Goal: Task Accomplishment & Management: Use online tool/utility

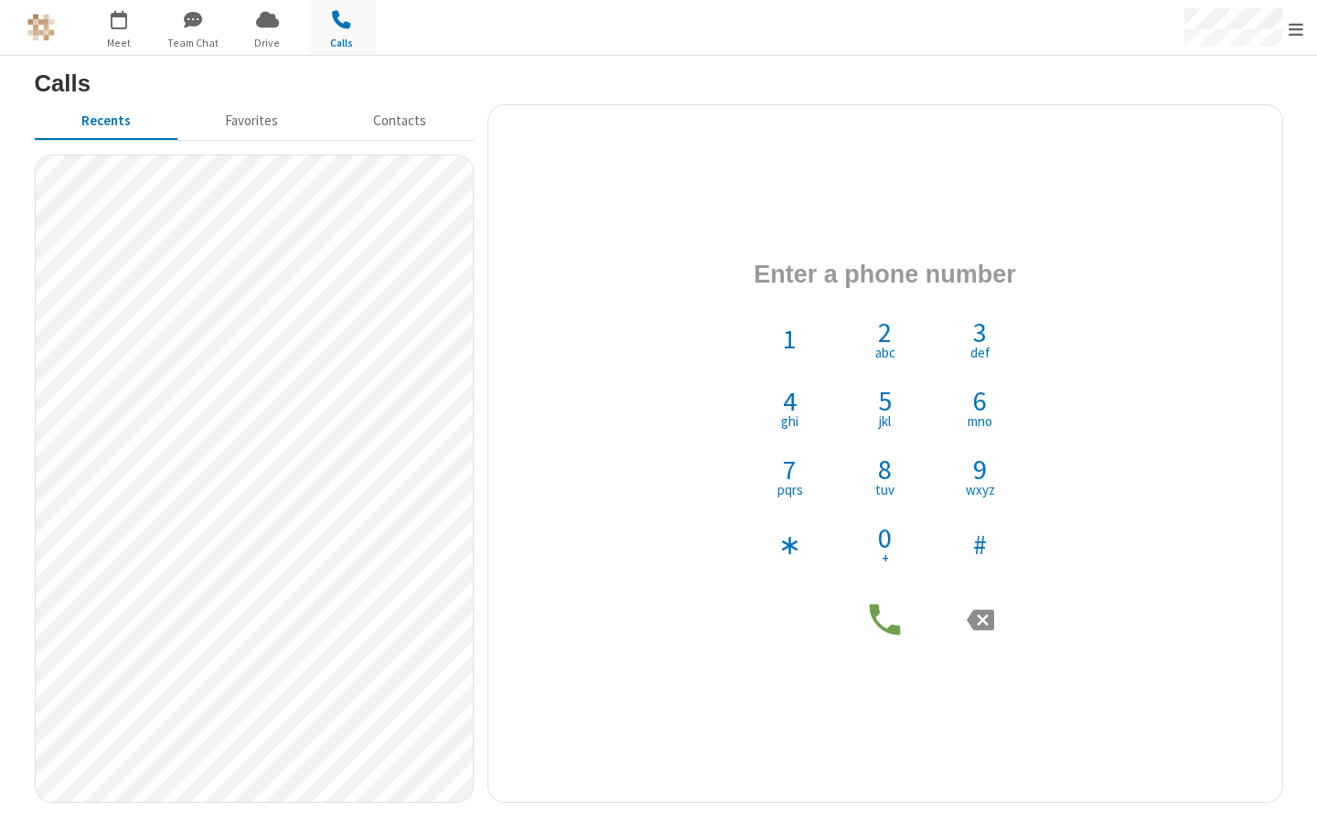
click at [66, 86] on h3 "Calls" at bounding box center [659, 83] width 1248 height 26
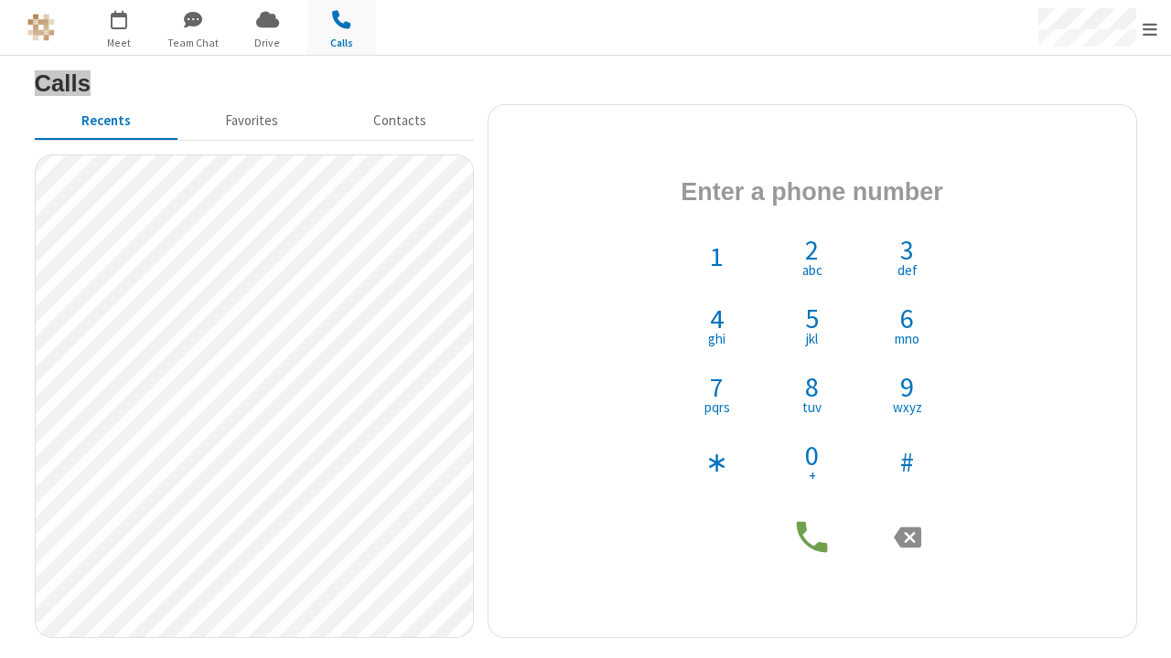
click at [63, 86] on h3 "Calls" at bounding box center [586, 83] width 1102 height 26
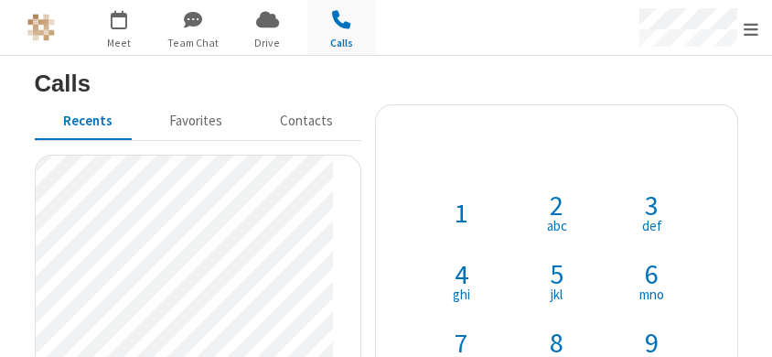
click at [462, 146] on h4 "Phone number" at bounding box center [556, 148] width 274 height 59
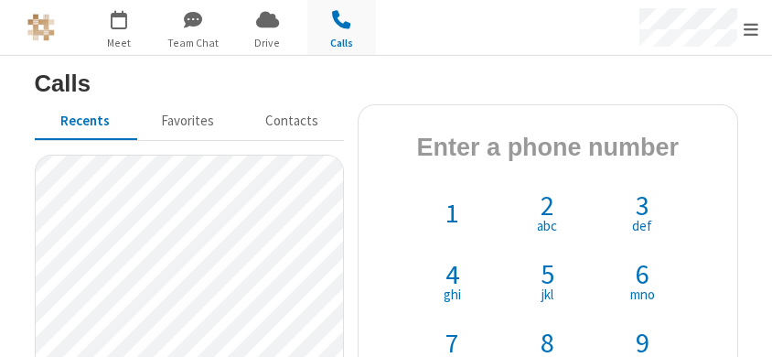
click at [755, 144] on section "Calls Recents Favorites Contacts 1 2 abc 3 def 4 ghi 5 jkl 6 mno 7 pqrs 8 tuv 9…" at bounding box center [386, 313] width 772 height 514
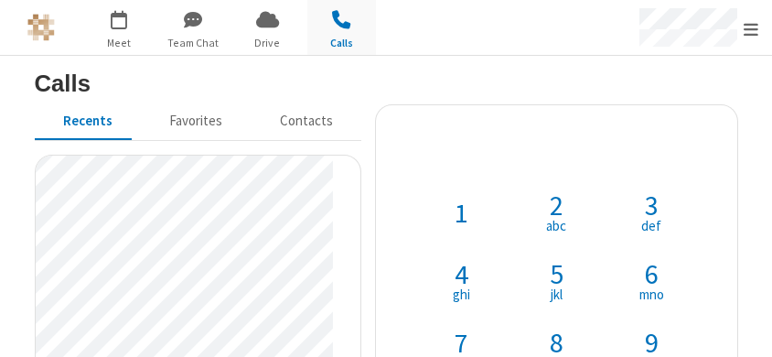
click at [638, 129] on h4 "Phone number" at bounding box center [556, 148] width 274 height 59
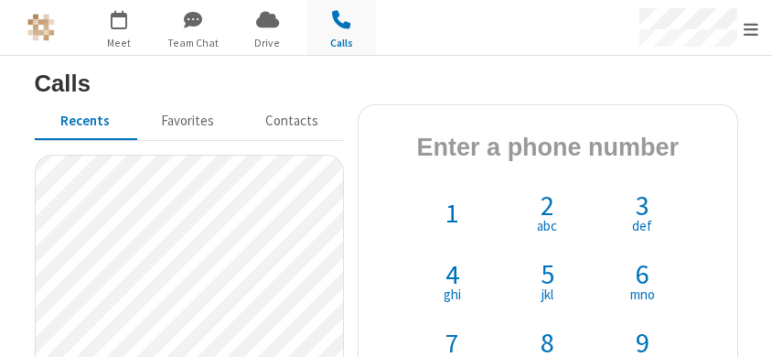
click at [627, 85] on h3 "Calls" at bounding box center [386, 83] width 703 height 26
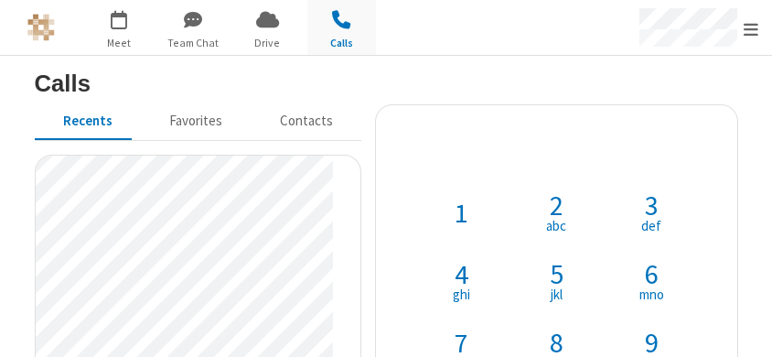
click at [558, 147] on h4 "Phone number" at bounding box center [556, 148] width 274 height 59
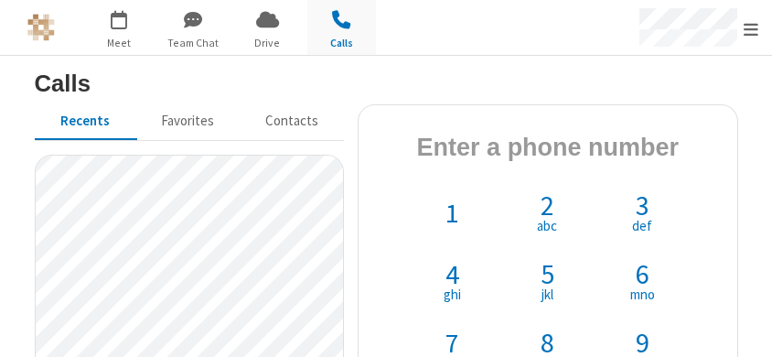
click at [579, 80] on h3 "Calls" at bounding box center [386, 83] width 703 height 26
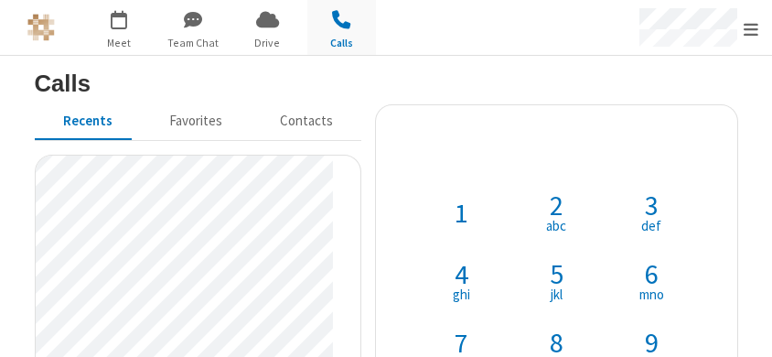
click at [544, 148] on h4 "Phone number" at bounding box center [556, 148] width 274 height 59
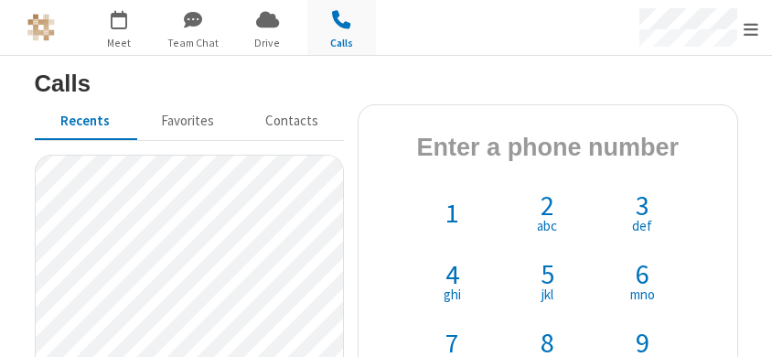
click at [559, 57] on section "Calls Recents Favorites Contacts 1 2 abc 3 def 4 ghi 5 jkl 6 mno 7 pqrs 8 tuv 9…" at bounding box center [386, 313] width 772 height 514
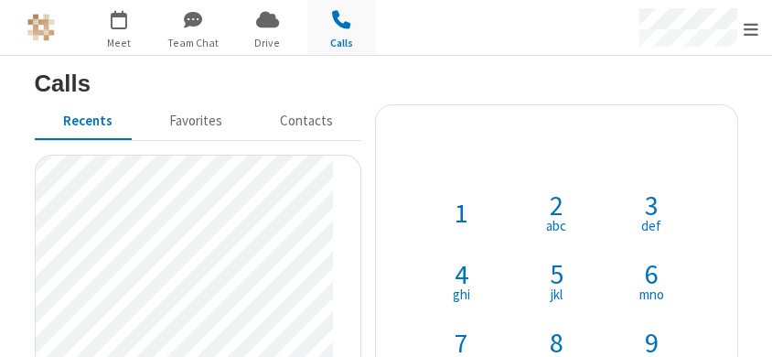
click at [536, 156] on h4 "Phone number" at bounding box center [556, 148] width 274 height 59
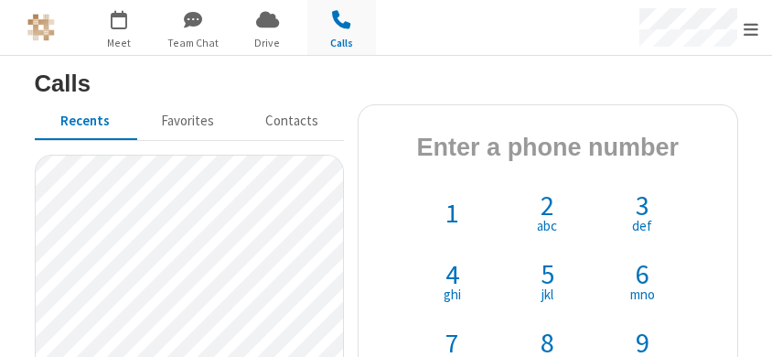
click at [559, 72] on h3 "Calls" at bounding box center [386, 83] width 703 height 26
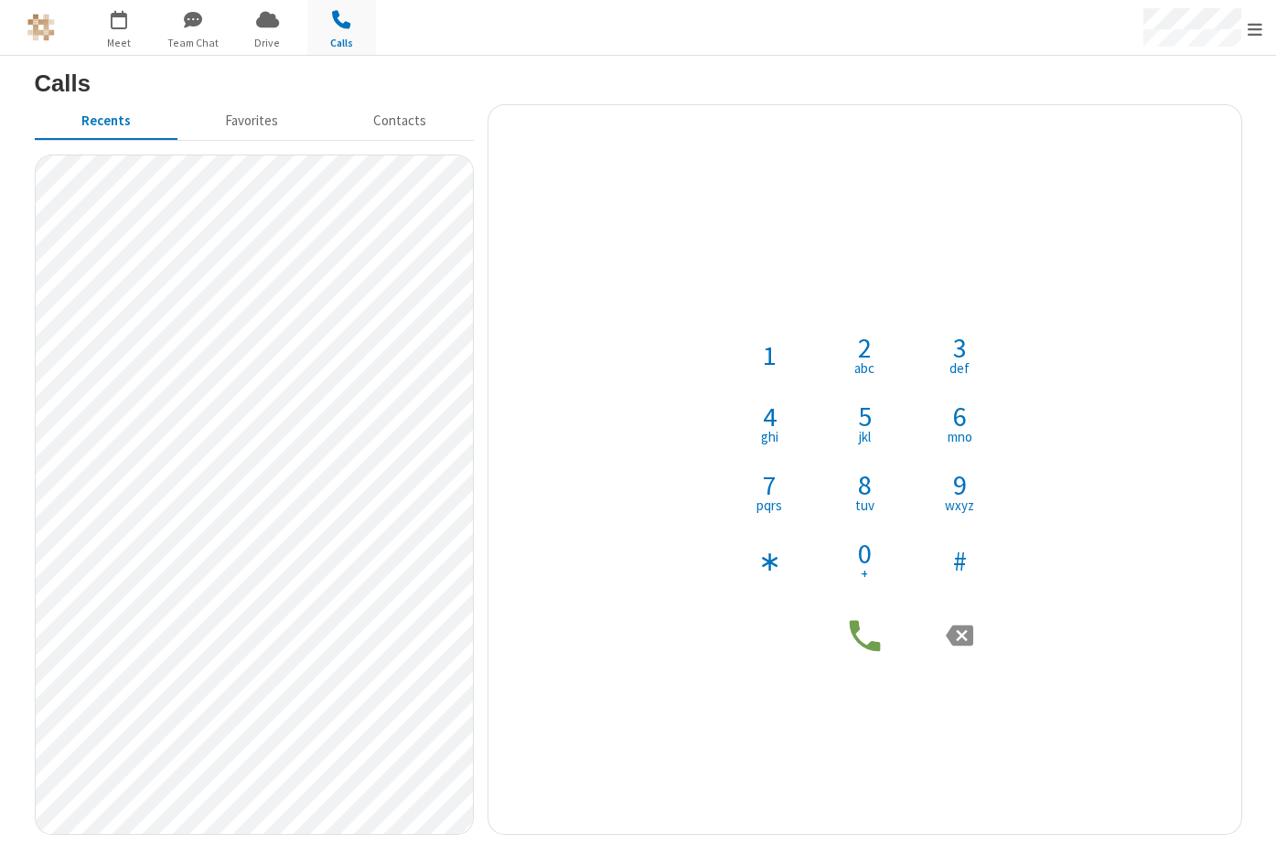
click at [894, 288] on h4 "Phone number" at bounding box center [864, 291] width 274 height 59
click at [947, 216] on div "1 2 abc 3 def 4 ghi 5 jkl 6 mno 7 pqrs 8 tuv 9 wxyz ∗ 0 + #" at bounding box center [864, 469] width 725 height 701
click at [895, 294] on h4 "Phone number" at bounding box center [864, 291] width 274 height 59
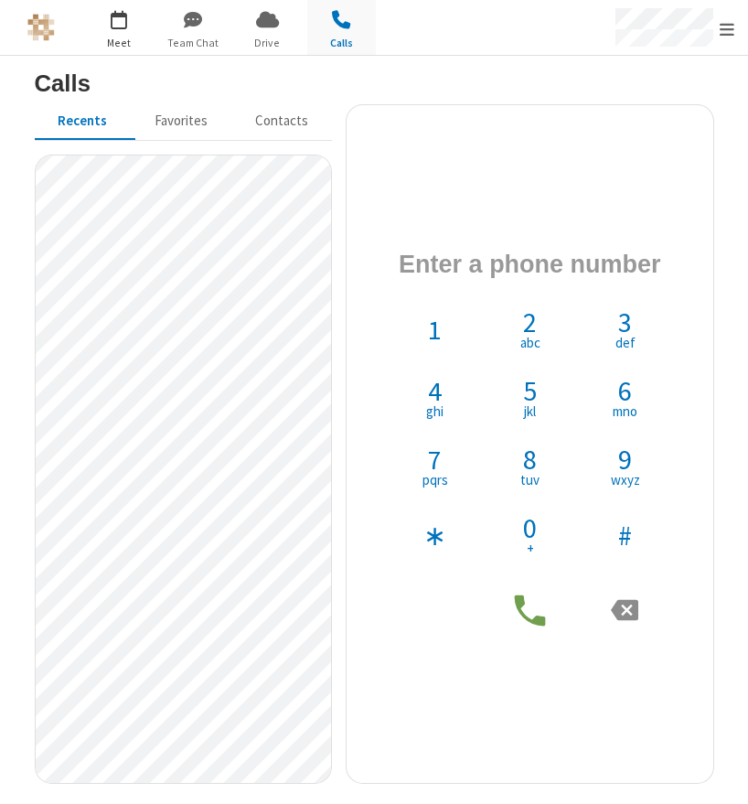
click at [105, 23] on span "button" at bounding box center [119, 19] width 69 height 31
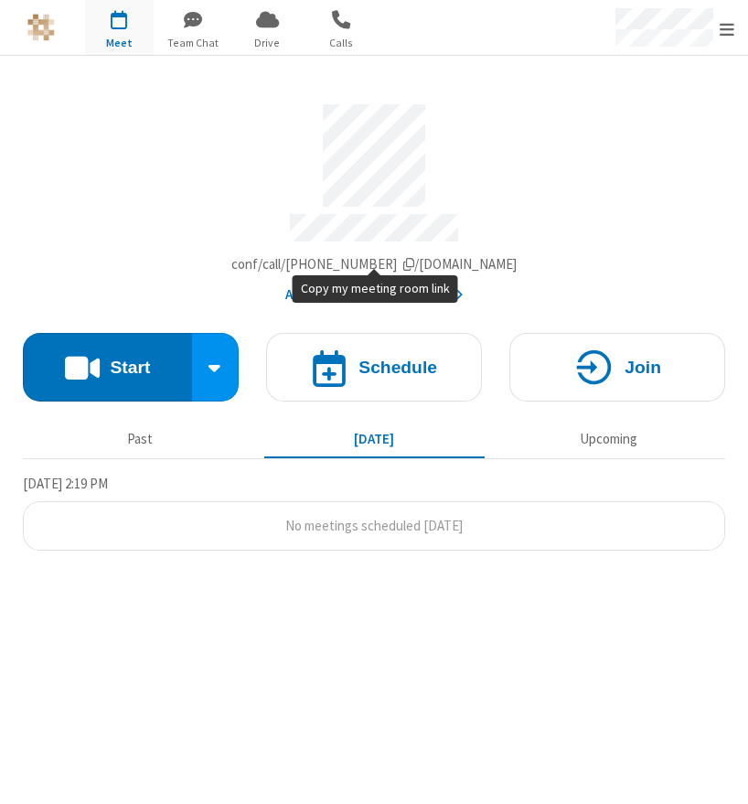
click at [414, 257] on span "Account details" at bounding box center [408, 264] width 11 height 14
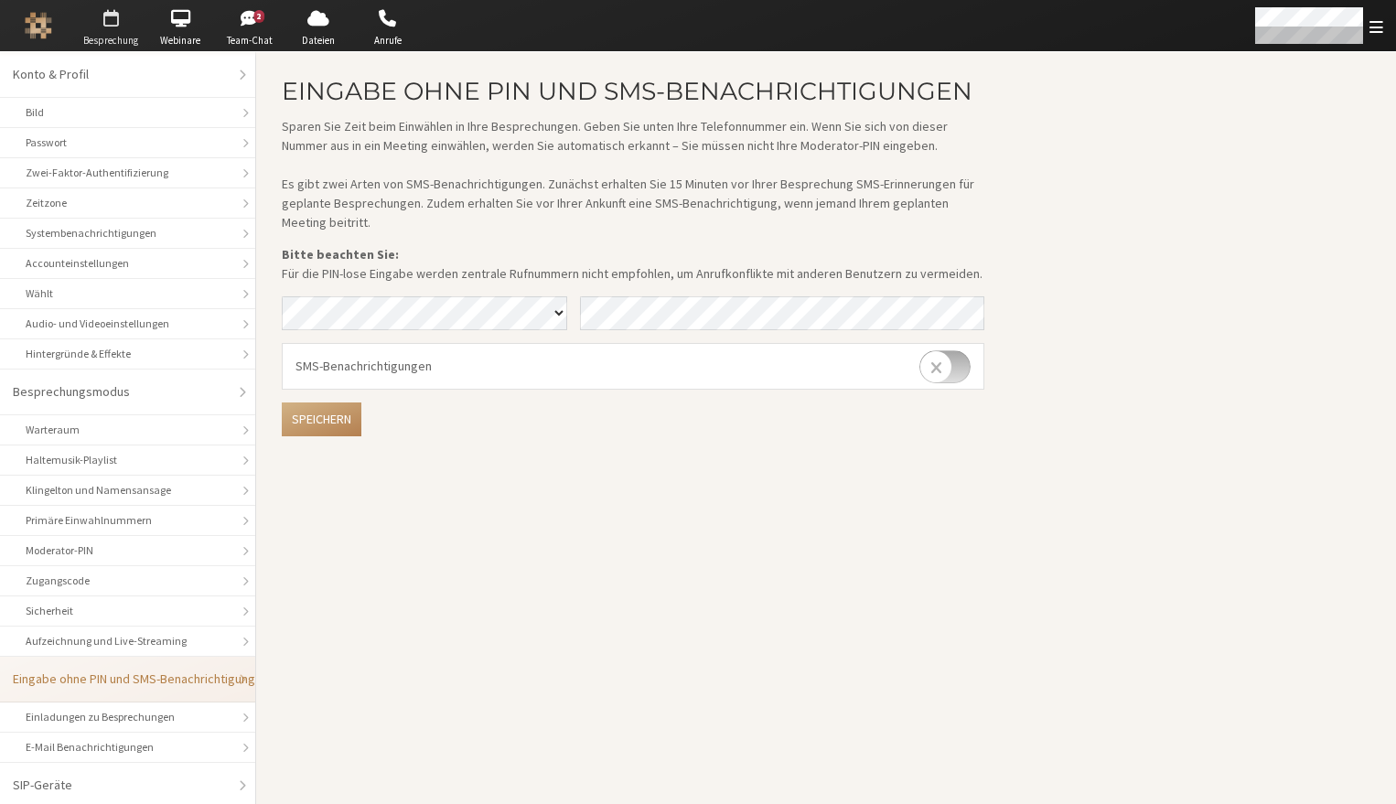
click at [110, 24] on span "button" at bounding box center [111, 18] width 64 height 29
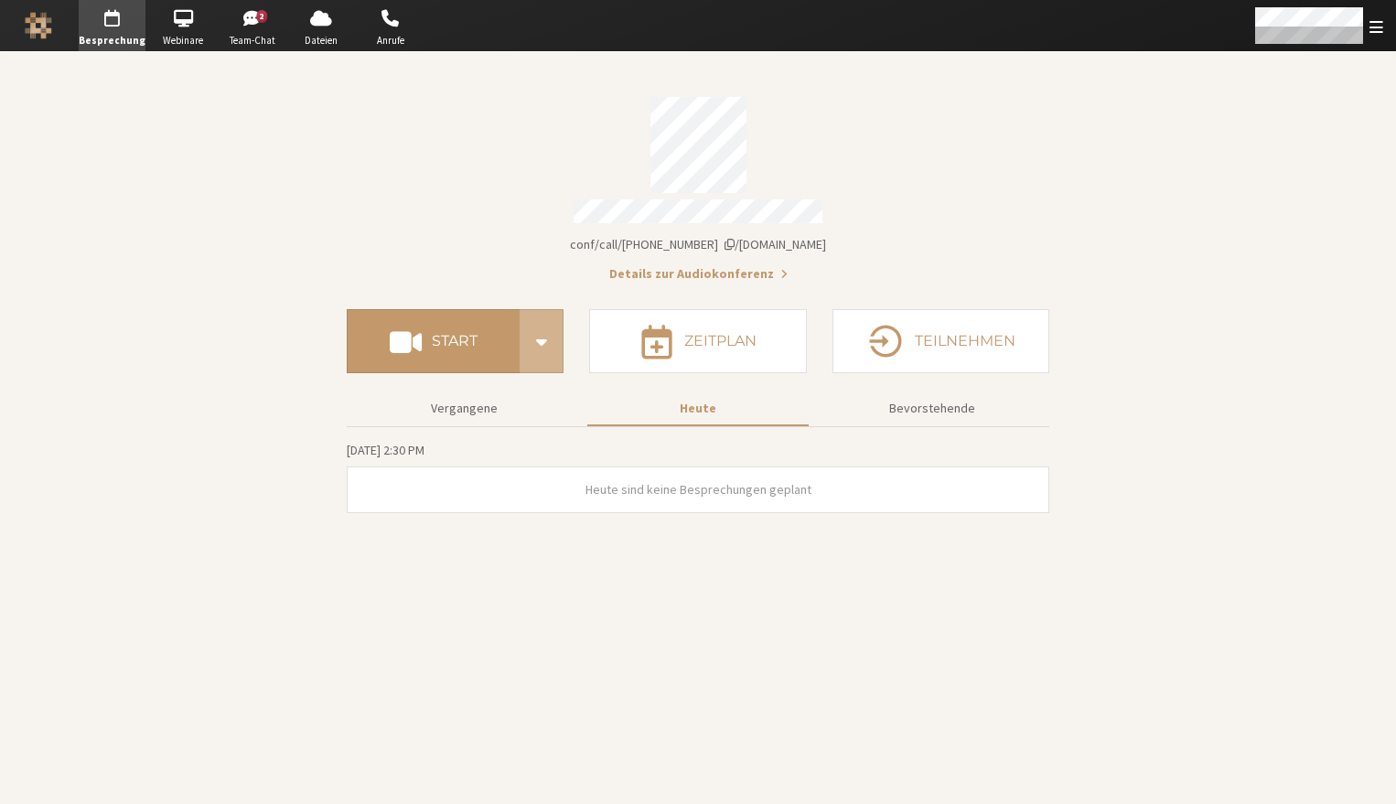
click at [422, 14] on div "Go to Anrufe" at bounding box center [391, 25] width 70 height 51
click at [387, 27] on span "button" at bounding box center [391, 18] width 64 height 29
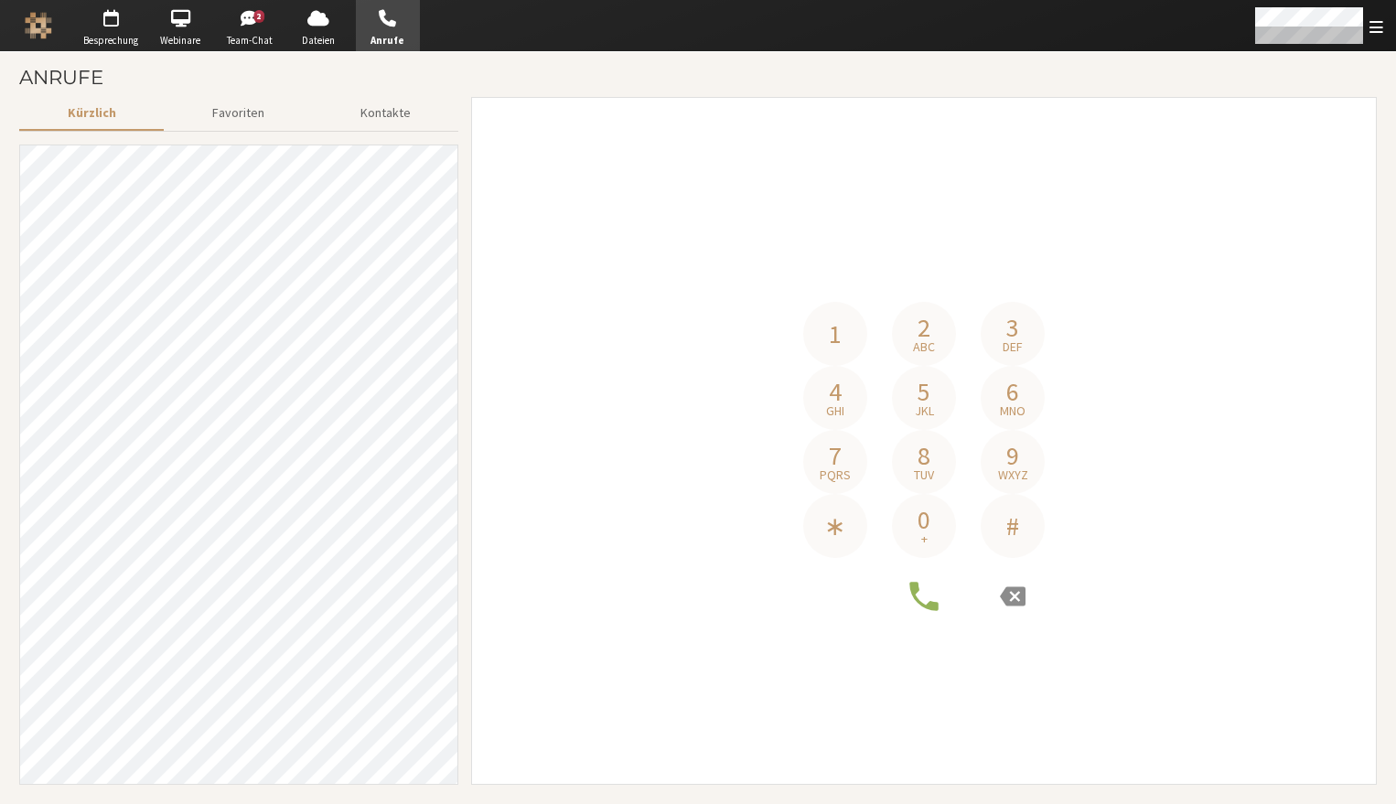
click at [890, 268] on h4 "Telefonnummer" at bounding box center [924, 274] width 256 height 55
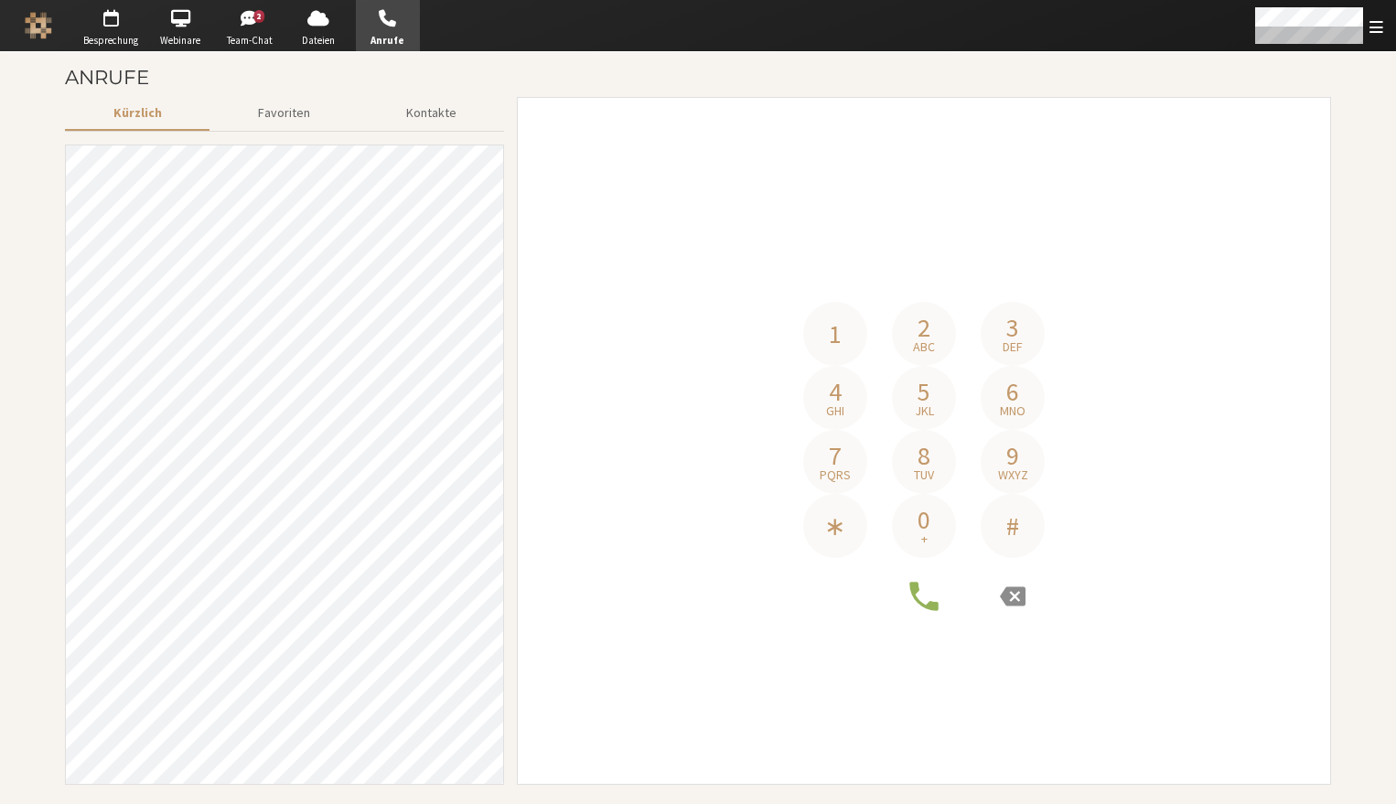
click at [918, 265] on h4 "Telefonnummer" at bounding box center [924, 274] width 256 height 55
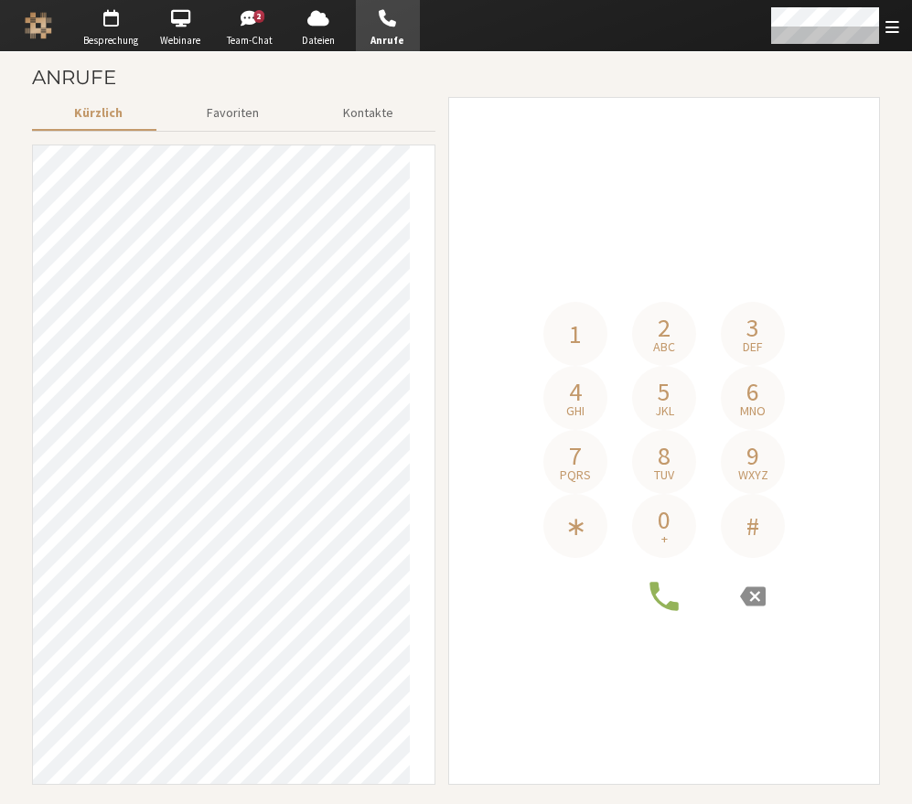
click at [695, 258] on h4 "Telefonnummer" at bounding box center [664, 274] width 256 height 55
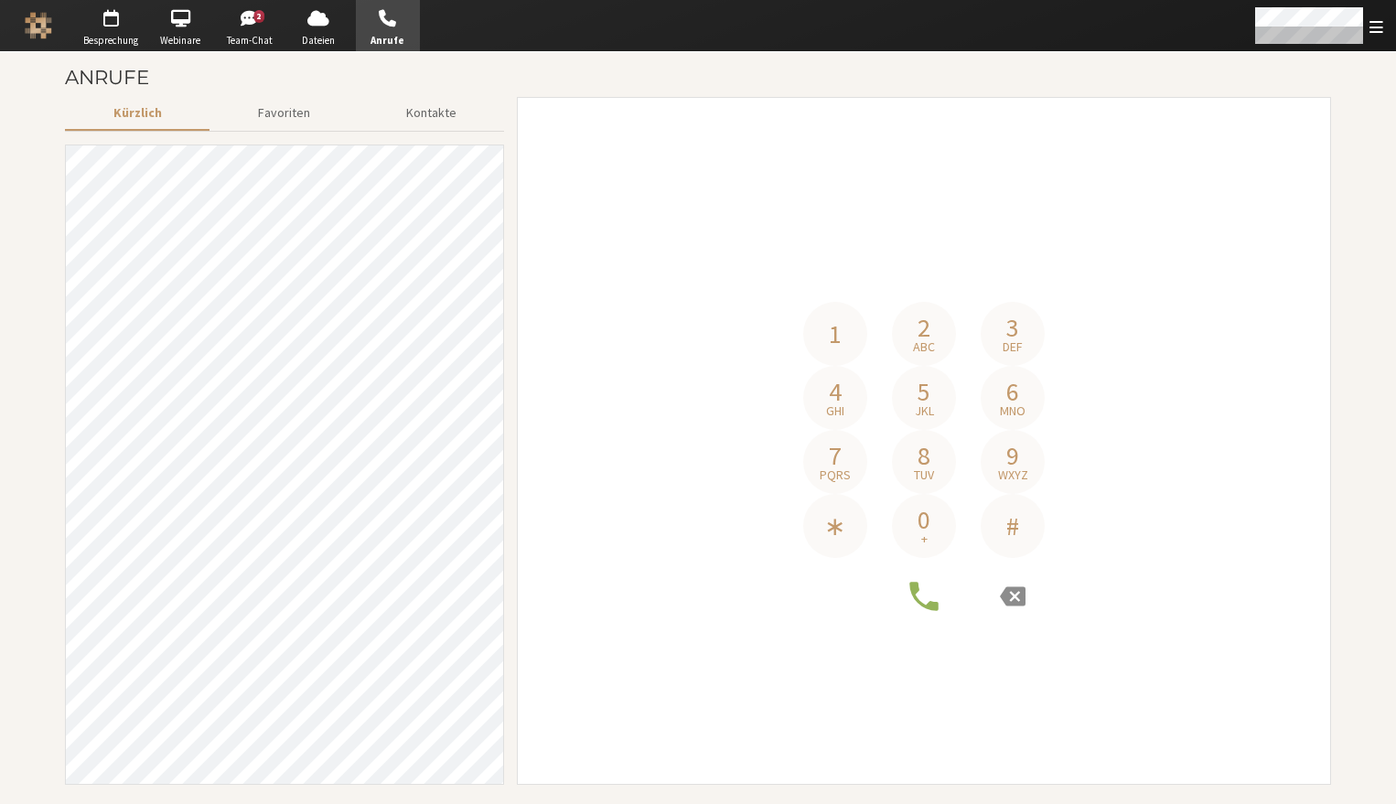
click at [911, 280] on p "Telefonnummer" at bounding box center [924, 274] width 256 height 55
click at [911, 248] on div "1 2 abc 3 def 4 ghi 5 jkl 6 mno 7 pqrs 8 tuv 9 wxyz ∗ 0 + #" at bounding box center [923, 441] width 787 height 388
click at [911, 271] on p "Telefonnummer" at bounding box center [924, 274] width 256 height 55
click at [911, 223] on div "1 2 abc 3 def 4 ghi 5 jkl 6 mno 7 pqrs 8 tuv 9 wxyz ∗ 0 + #" at bounding box center [923, 441] width 787 height 660
click at [911, 265] on p "Telefonnummer" at bounding box center [924, 274] width 256 height 55
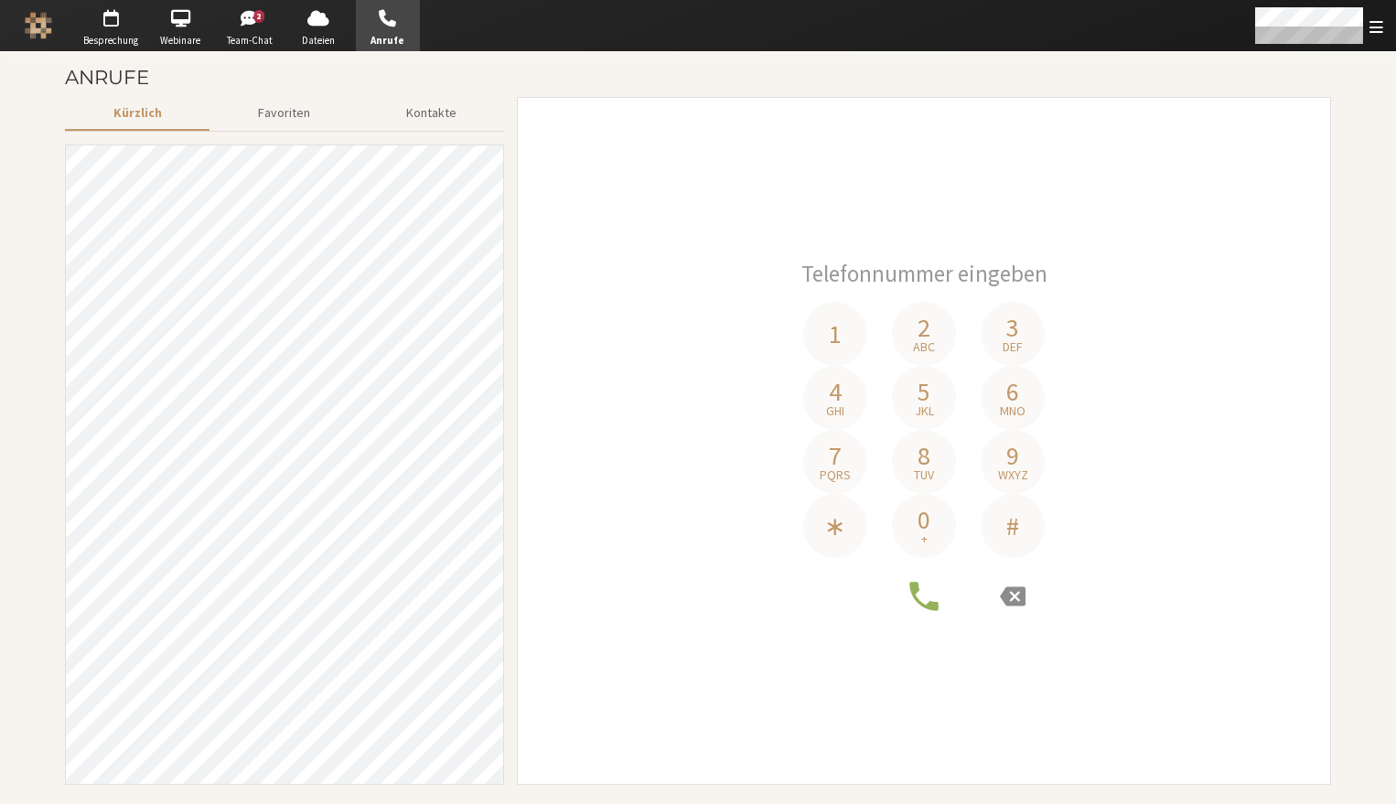
click at [911, 228] on div "1 2 abc 3 def 4 ghi 5 jkl 6 mno 7 pqrs 8 tuv 9 wxyz ∗ 0 + #" at bounding box center [923, 441] width 787 height 660
click at [911, 270] on p "Telefonnummer" at bounding box center [924, 274] width 256 height 55
click at [911, 247] on div "1 2 abc 3 def 4 ghi 5 jkl 6 mno 7 pqrs 8 tuv 9 wxyz ∗ 0 + #" at bounding box center [923, 441] width 787 height 388
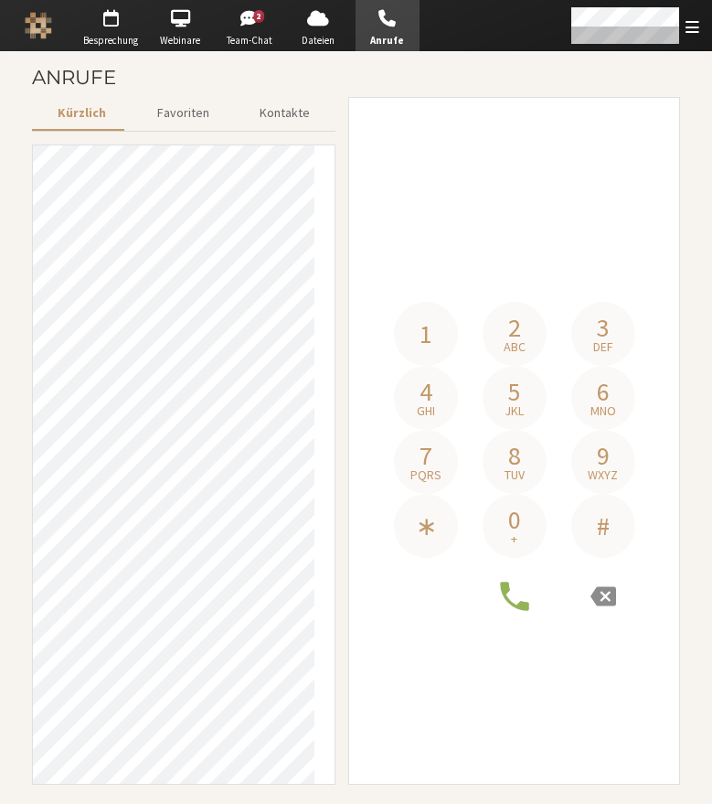
click at [561, 270] on p "Telefonnummer" at bounding box center [515, 274] width 256 height 55
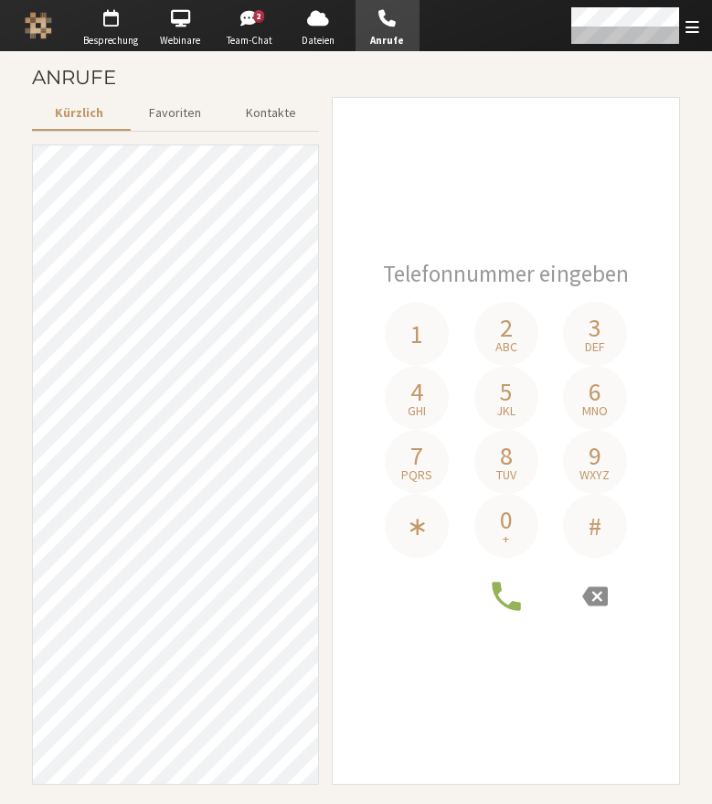
click at [673, 229] on aside "1 2 abc 3 def 4 ghi 5 jkl 6 mno 7 pqrs 8 tuv 9 wxyz ∗ 0 + #" at bounding box center [506, 441] width 348 height 688
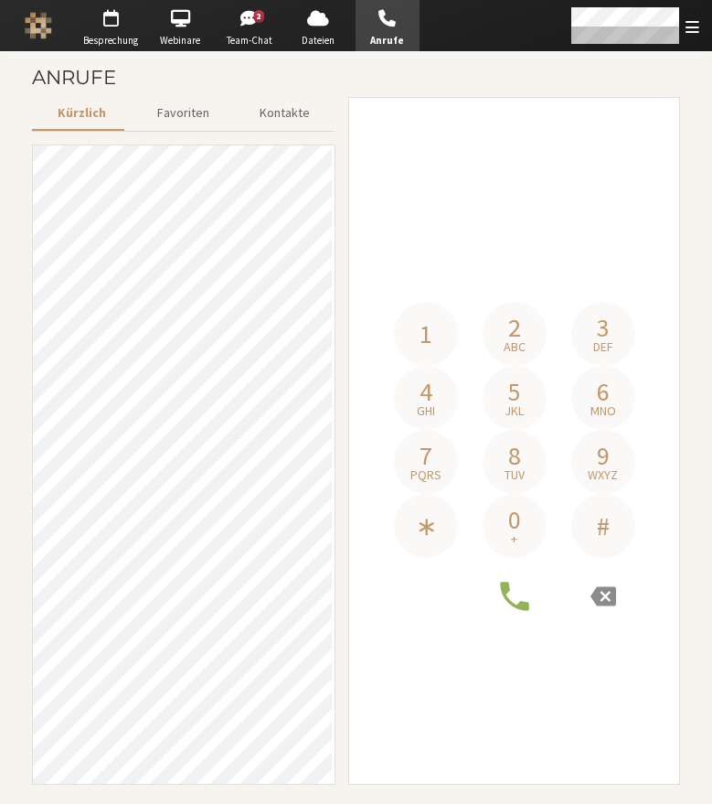
click at [581, 265] on p "Telefonnummer" at bounding box center [515, 274] width 256 height 55
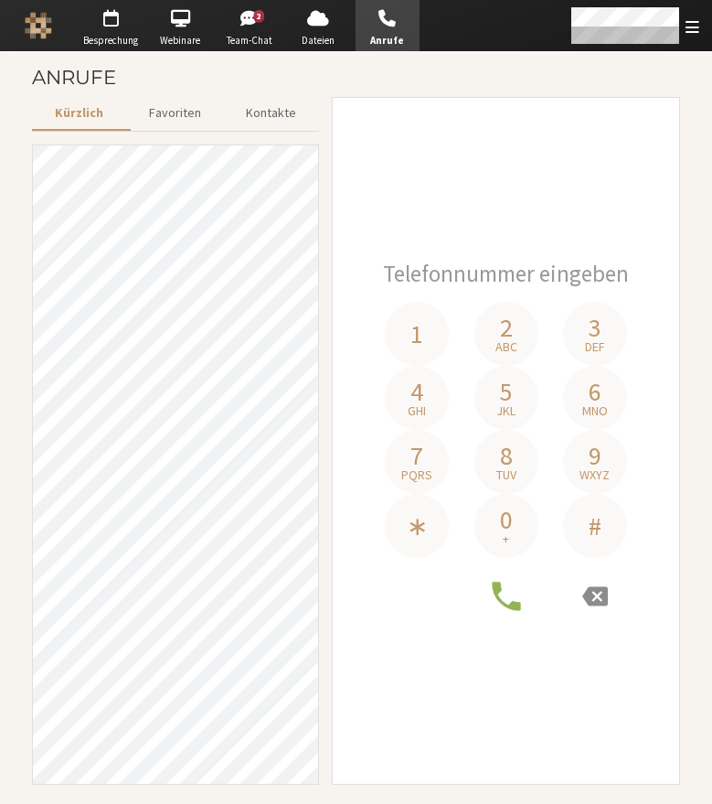
click at [637, 215] on div "1 2 abc 3 def 4 ghi 5 jkl 6 mno 7 pqrs 8 tuv 9 wxyz ∗ 0 + #" at bounding box center [506, 441] width 321 height 660
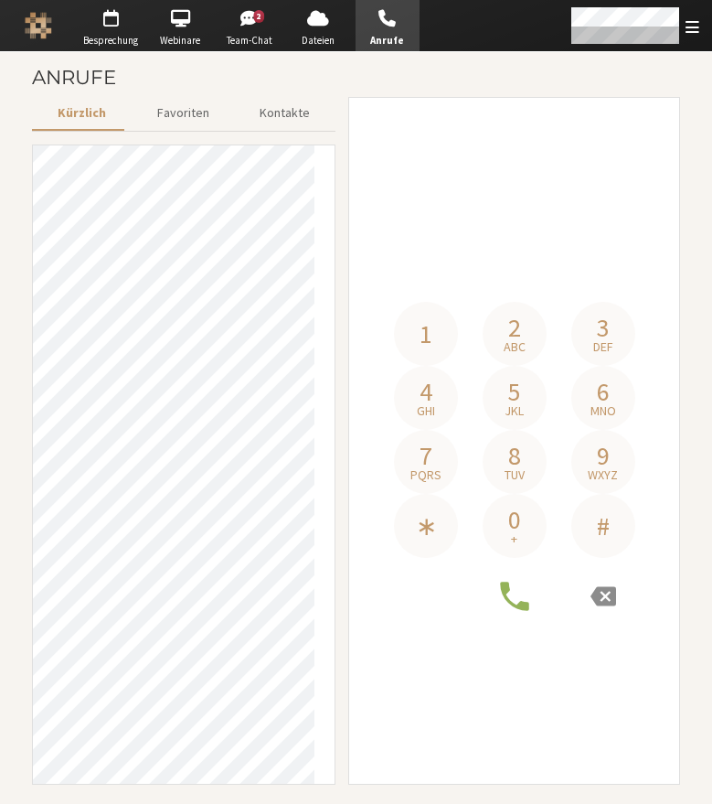
click at [579, 269] on p "Telefonnummer" at bounding box center [515, 274] width 256 height 55
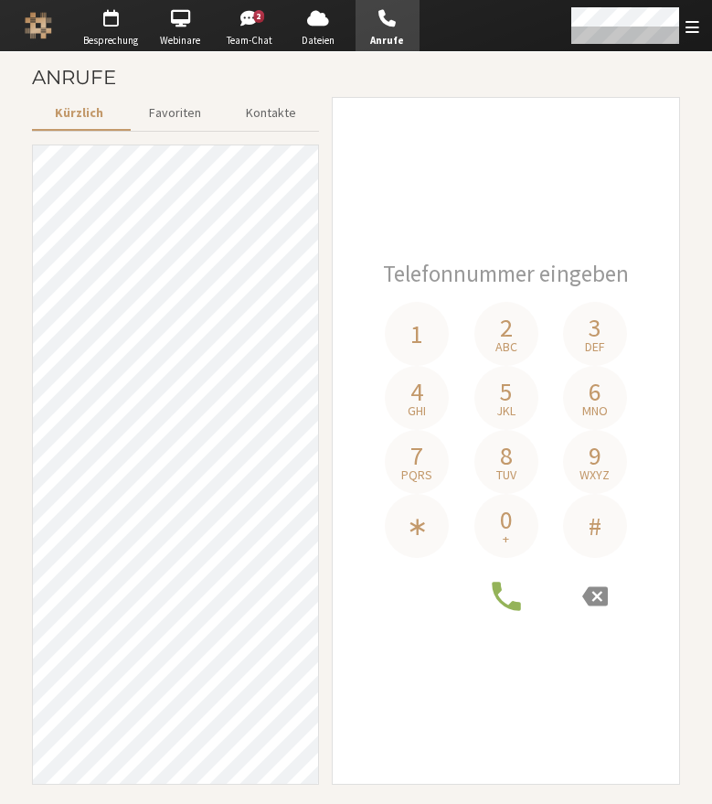
click at [624, 209] on div "1 2 abc 3 def 4 ghi 5 jkl 6 mno 7 pqrs 8 tuv 9 wxyz ∗ 0 + #" at bounding box center [506, 441] width 321 height 660
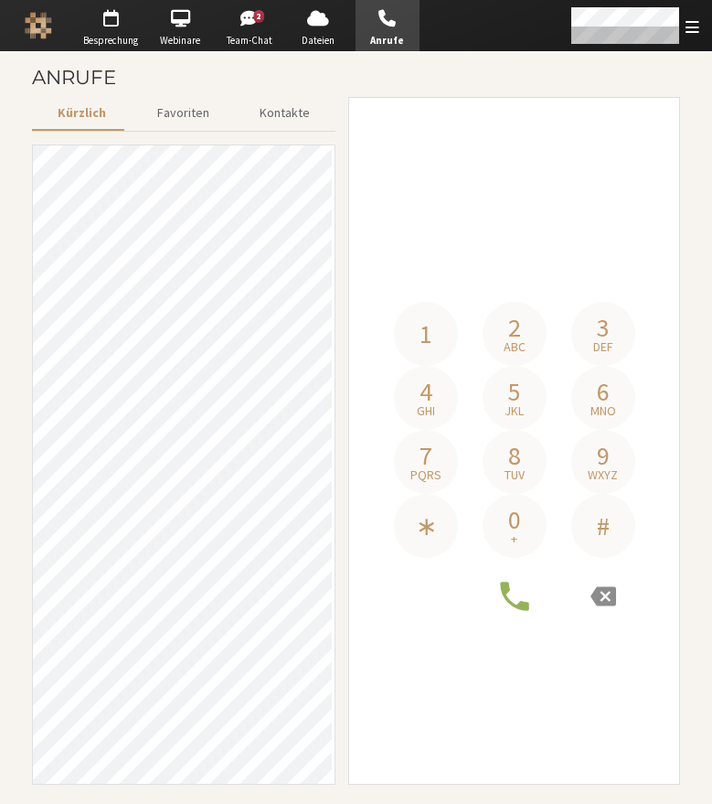
click at [576, 270] on p "Telefonnummer" at bounding box center [515, 274] width 256 height 55
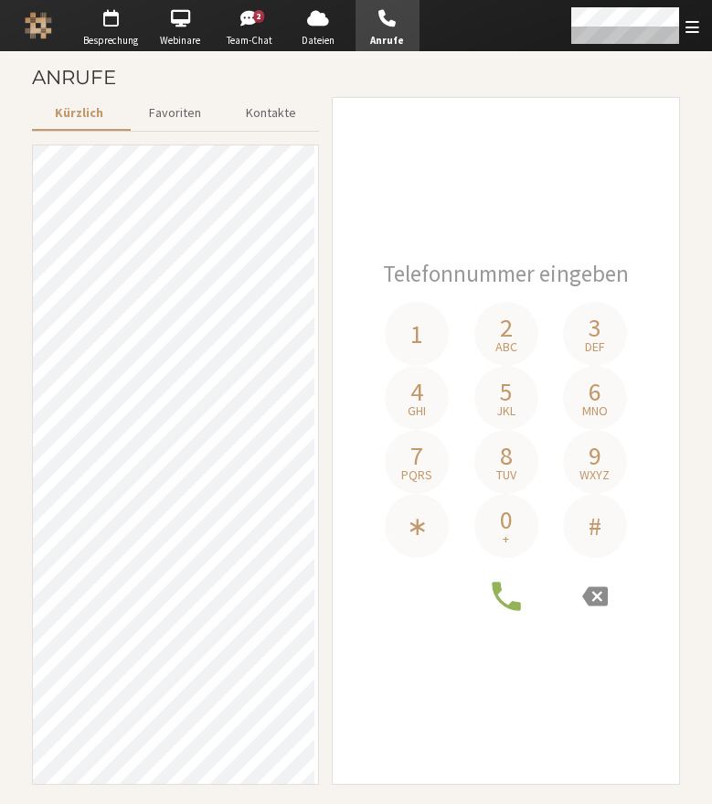
click at [620, 205] on div "1 2 abc 3 def 4 ghi 5 jkl 6 mno 7 pqrs 8 tuv 9 wxyz ∗ 0 + #" at bounding box center [506, 441] width 321 height 660
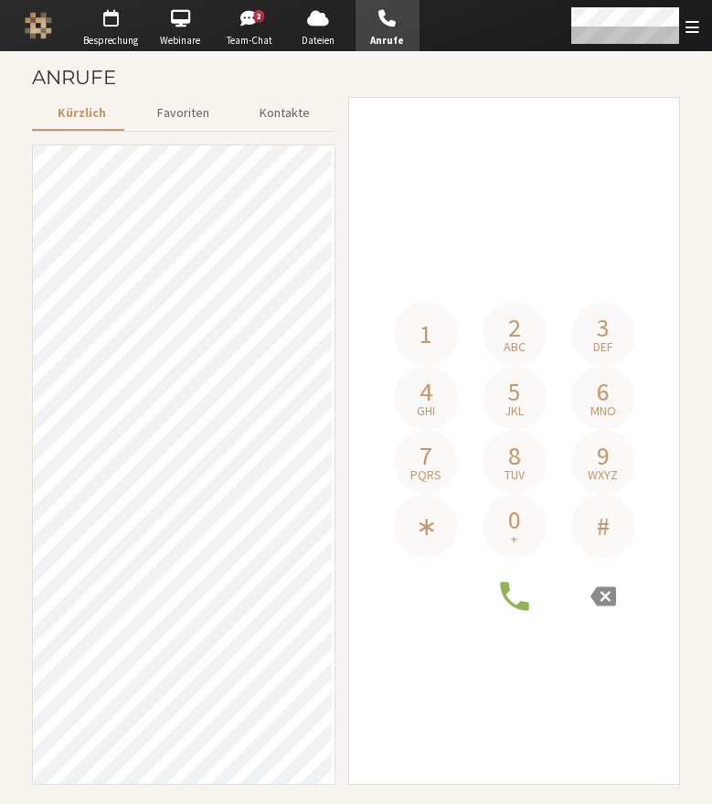
click at [573, 270] on p "Telefonnummer" at bounding box center [515, 274] width 256 height 55
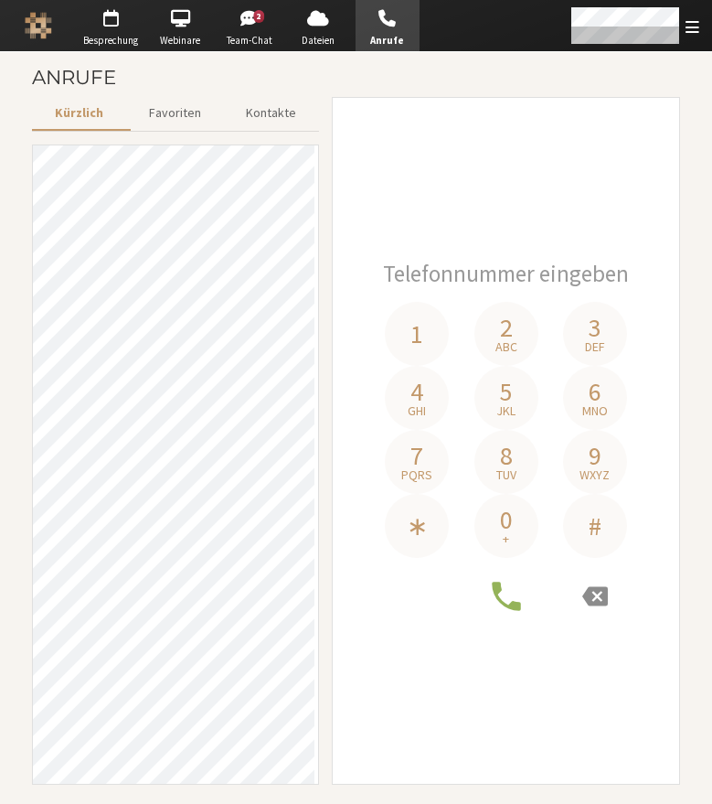
click at [616, 208] on div "1 2 abc 3 def 4 ghi 5 jkl 6 mno 7 pqrs 8 tuv 9 wxyz ∗ 0 + #" at bounding box center [506, 441] width 321 height 660
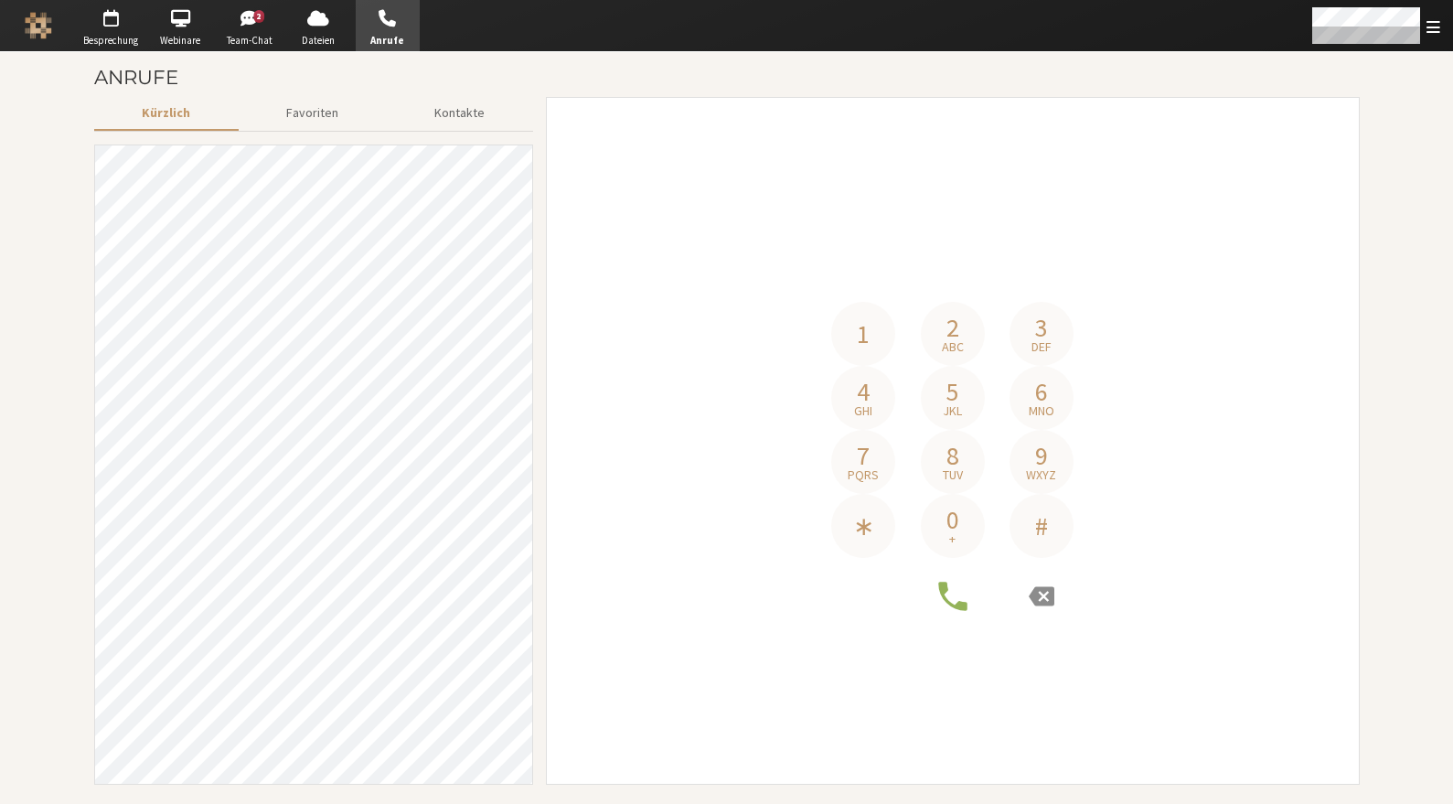
click at [911, 273] on p "Telefonnummer" at bounding box center [953, 274] width 256 height 55
drag, startPoint x: 1222, startPoint y: 258, endPoint x: 1231, endPoint y: 262, distance: 10.2
click at [911, 258] on div "1 2 abc 3 def 4 ghi 5 jkl 6 mno 7 pqrs 8 tuv 9 wxyz ∗ 0 + #" at bounding box center [953, 441] width 787 height 388
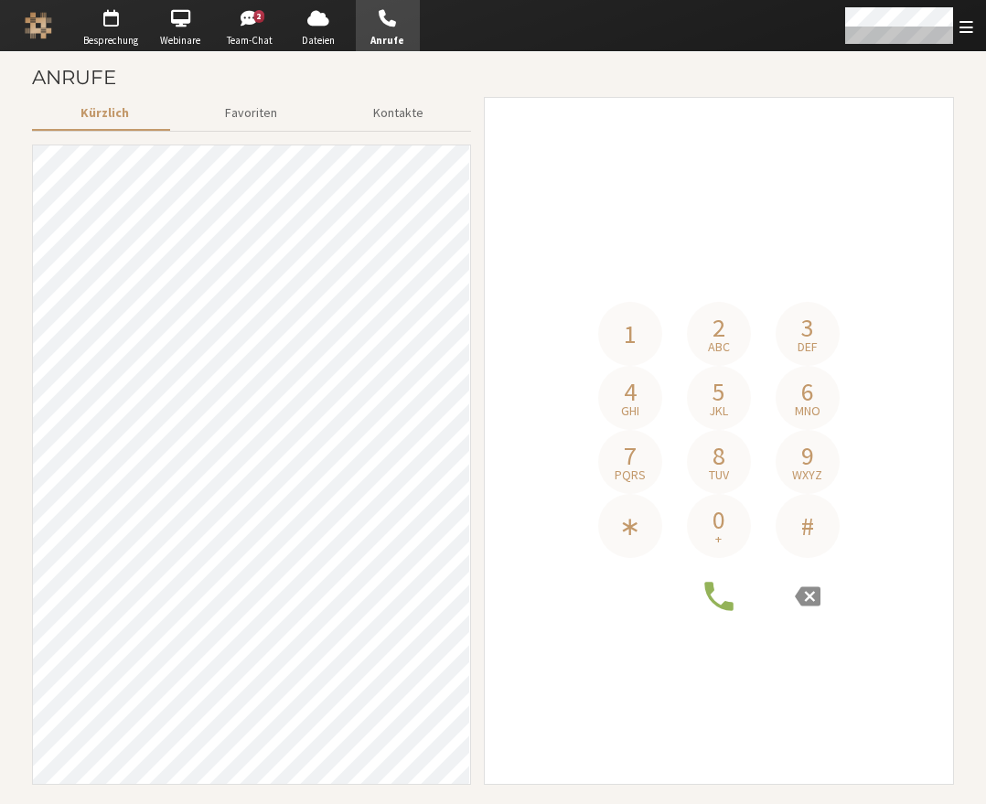
click at [790, 276] on p "Telefonnummer" at bounding box center [719, 274] width 256 height 55
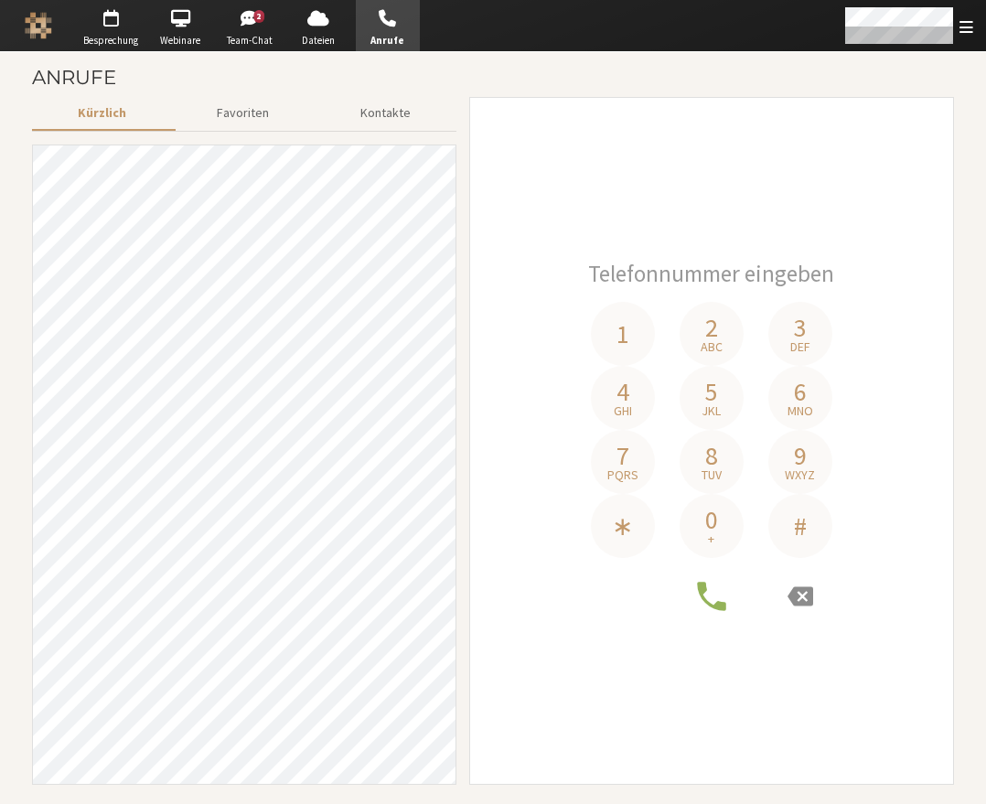
click at [895, 241] on div "1 2 abc 3 def 4 ghi 5 jkl 6 mno 7 pqrs 8 tuv 9 wxyz ∗ 0 + #" at bounding box center [711, 441] width 457 height 660
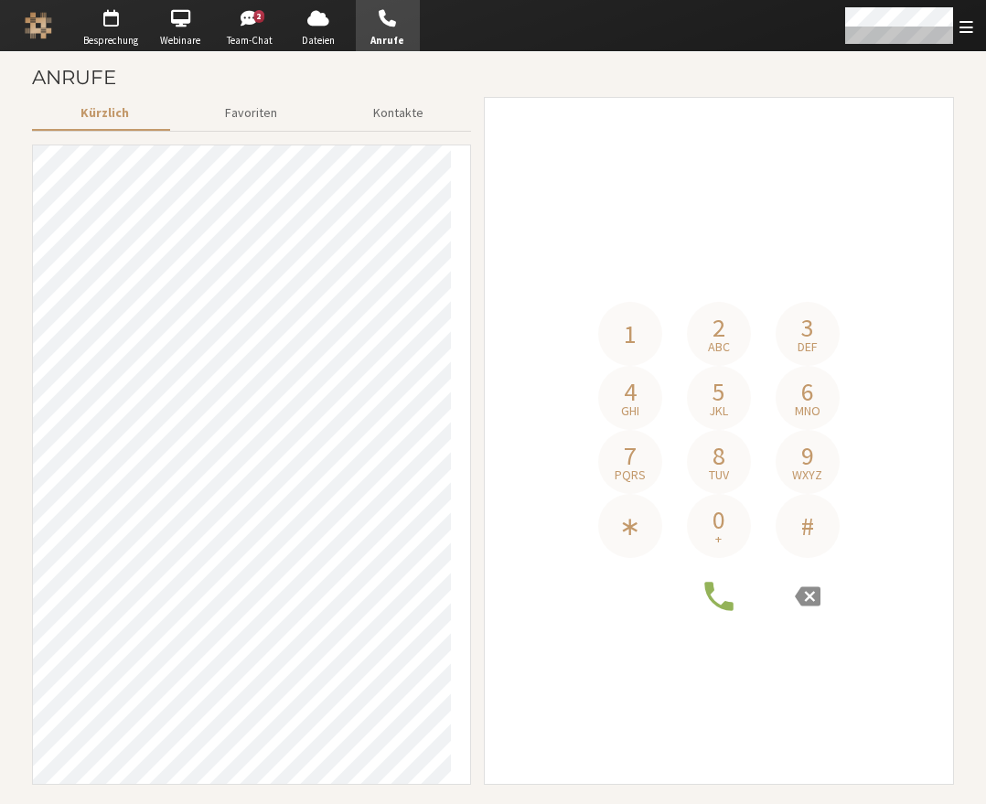
drag, startPoint x: 766, startPoint y: 268, endPoint x: 780, endPoint y: 270, distance: 13.8
click at [766, 269] on p "Telefonnummer" at bounding box center [719, 274] width 256 height 55
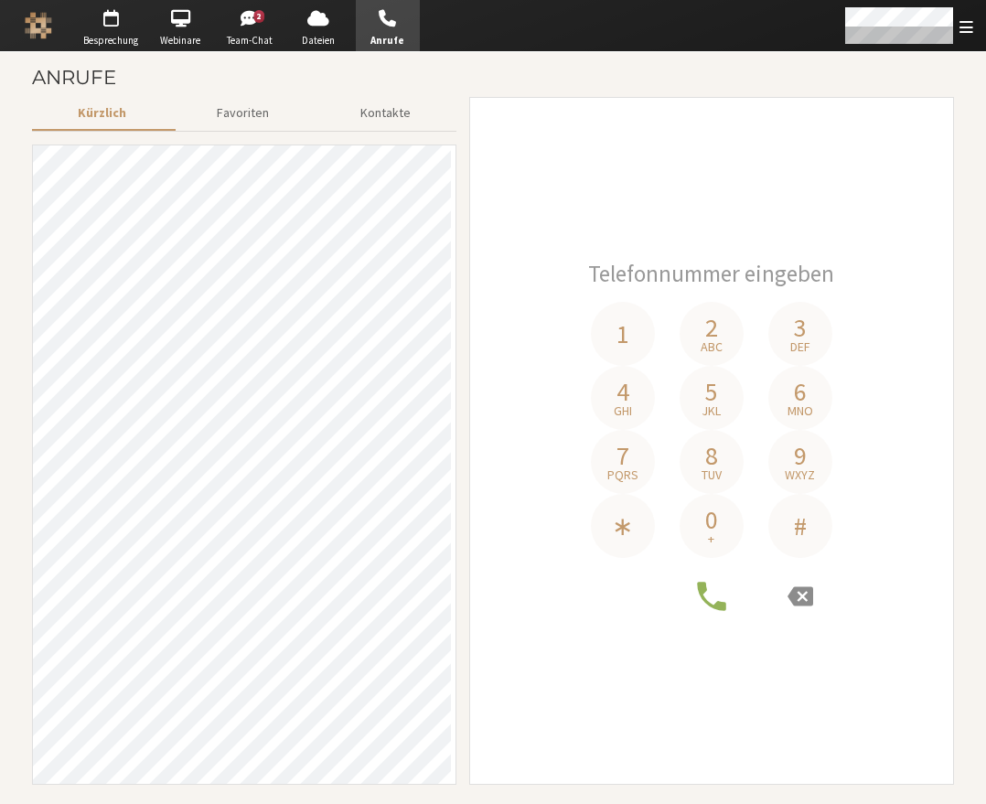
click at [872, 234] on div "1 2 abc 3 def 4 ghi 5 jkl 6 mno 7 pqrs 8 tuv 9 wxyz ∗ 0 + #" at bounding box center [711, 441] width 457 height 660
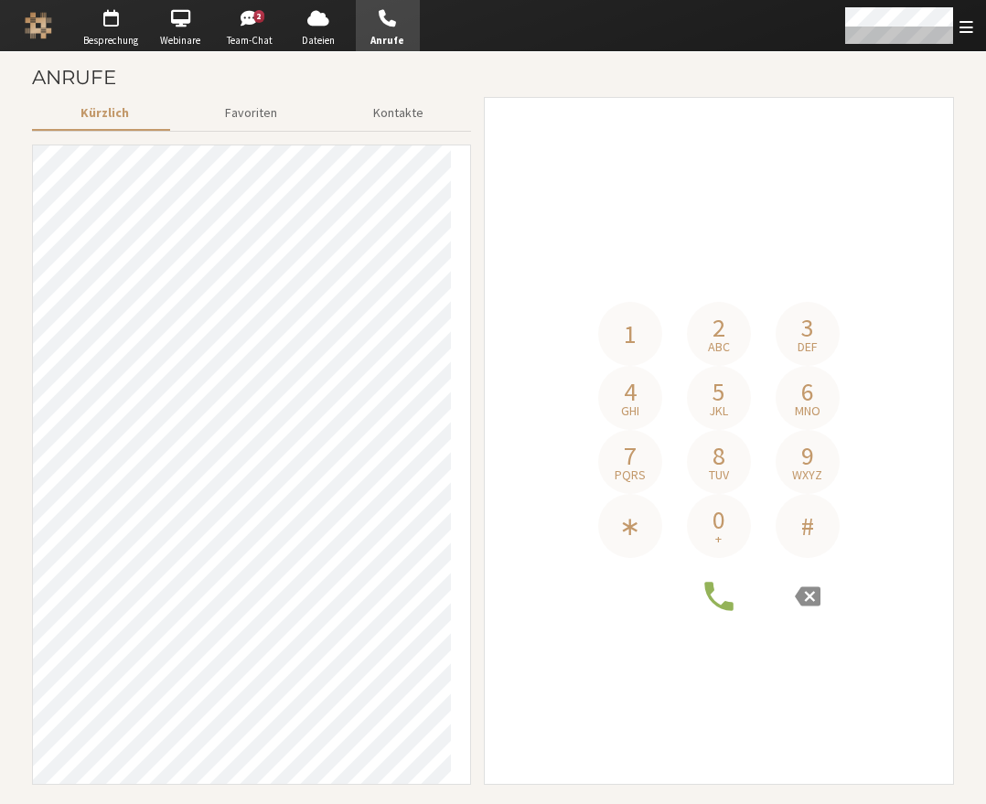
click at [755, 279] on p "Telefonnummer" at bounding box center [719, 274] width 256 height 55
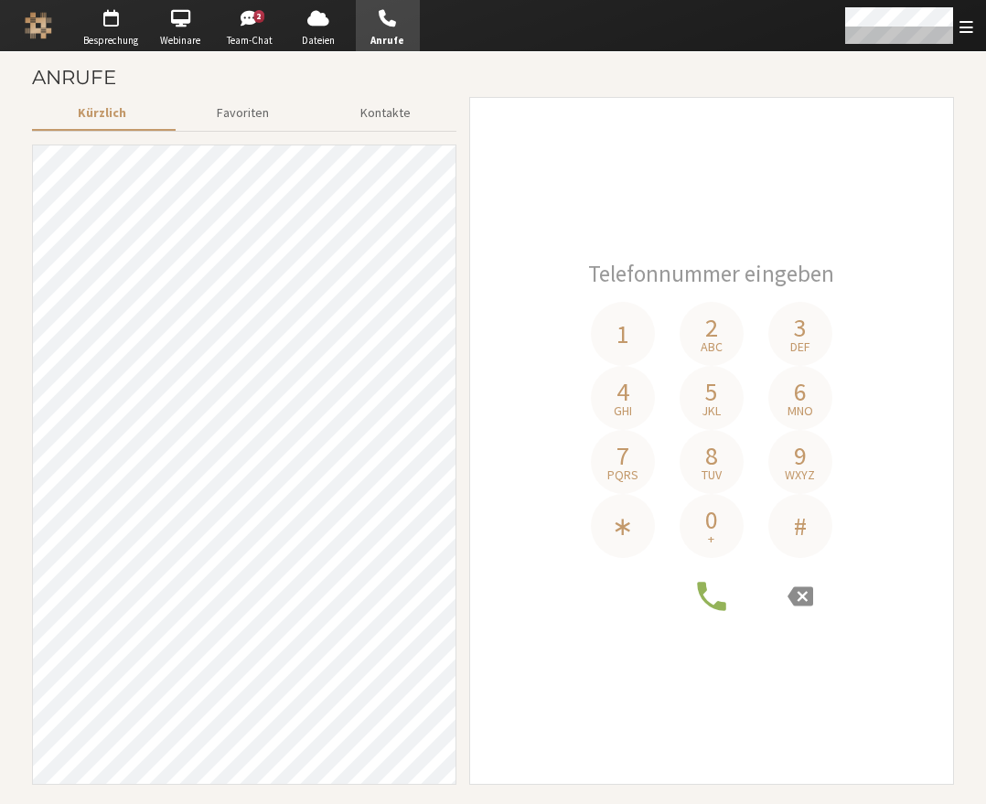
click at [873, 230] on div "1 2 abc 3 def 4 ghi 5 jkl 6 mno 7 pqrs 8 tuv 9 wxyz ∗ 0 + #" at bounding box center [711, 441] width 457 height 660
